Goal: Transaction & Acquisition: Purchase product/service

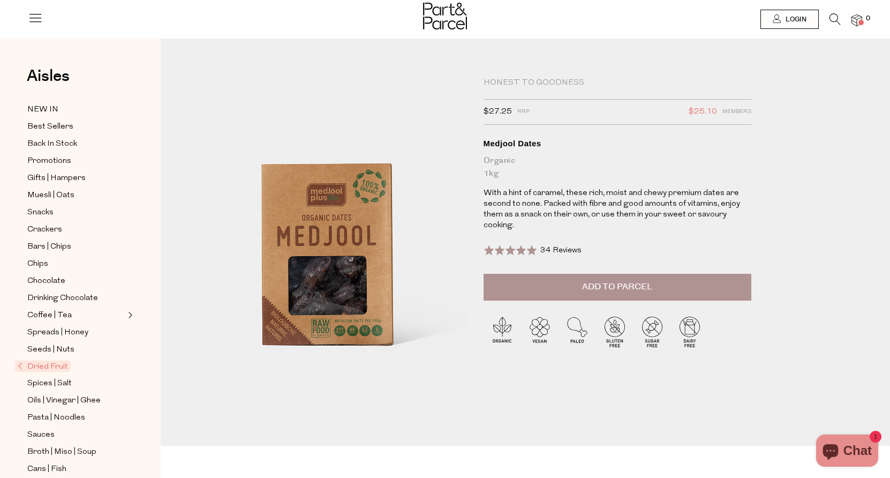
click at [837, 16] on icon at bounding box center [834, 19] width 11 height 12
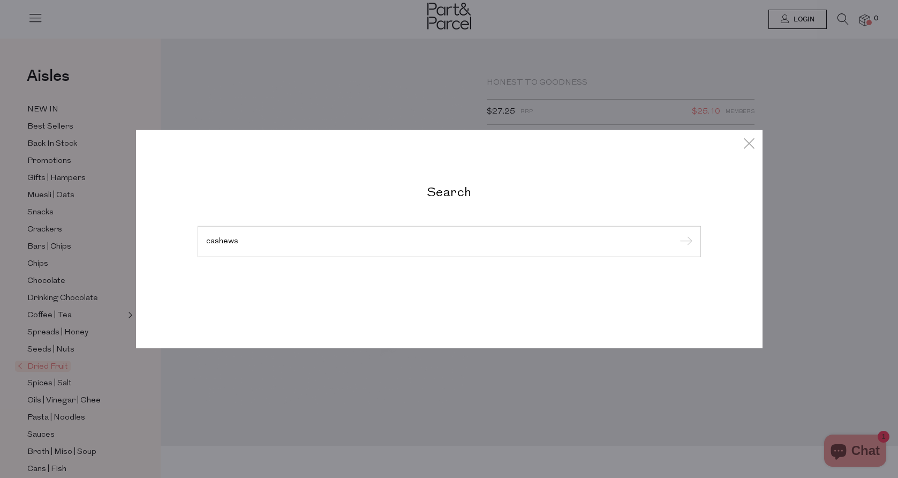
type input "cashews"
click at [676, 234] on input "submit" at bounding box center [684, 242] width 16 height 16
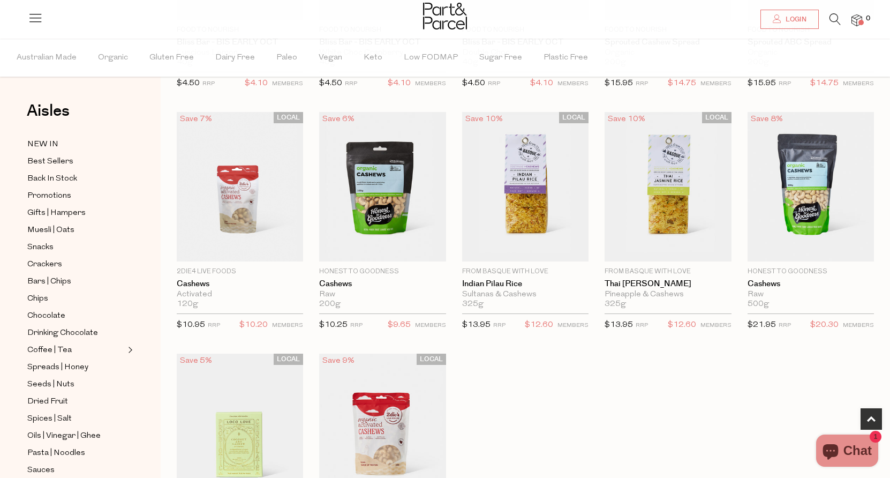
scroll to position [510, 0]
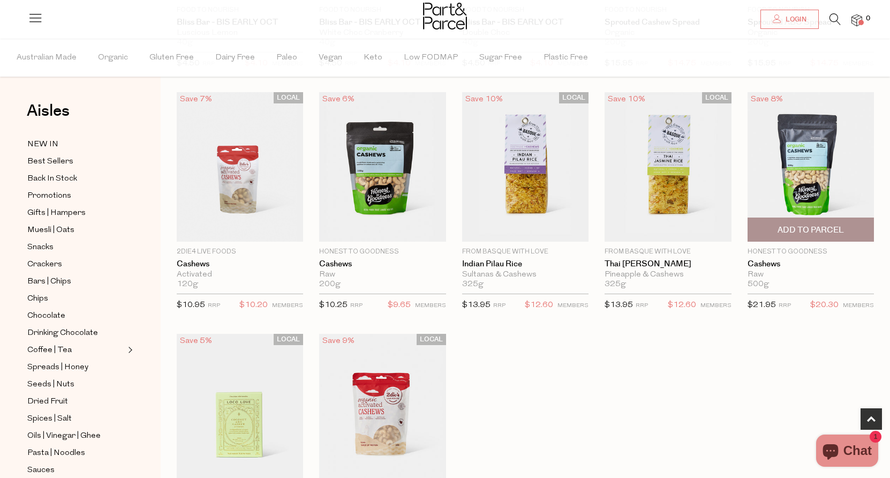
click at [805, 166] on img at bounding box center [810, 166] width 126 height 149
